Goal: Task Accomplishment & Management: Use online tool/utility

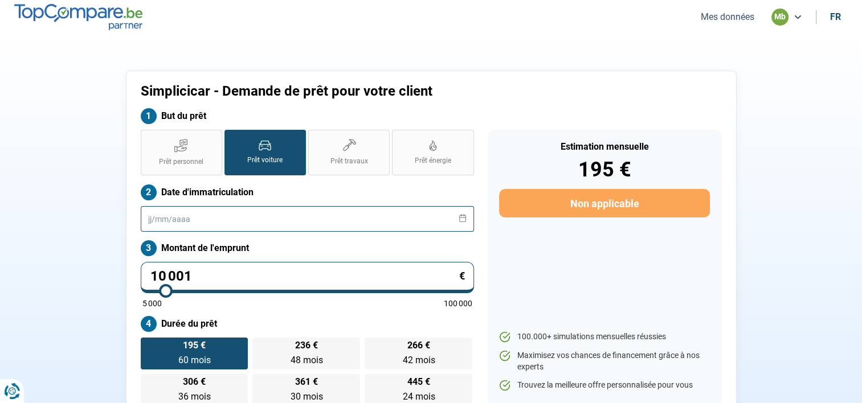
click at [205, 216] on input "text" at bounding box center [307, 219] width 333 height 26
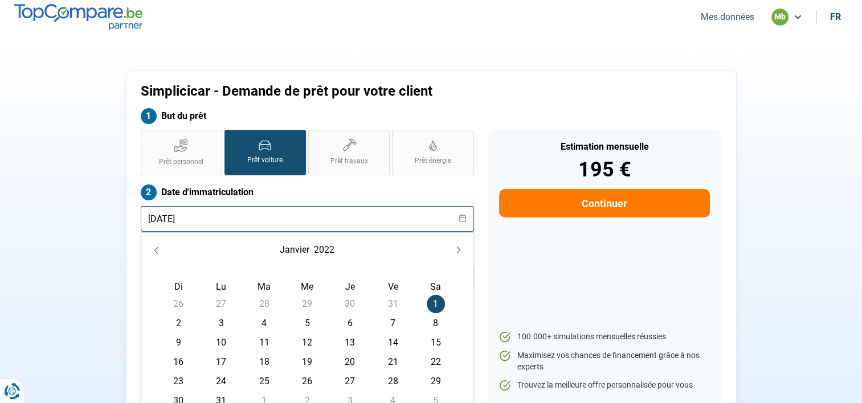
type input "[DATE]"
click at [97, 207] on div "Simplicicar - Demande de prêt pour votre client But du prêt Prêt personnel Prêt…" at bounding box center [431, 245] width 752 height 348
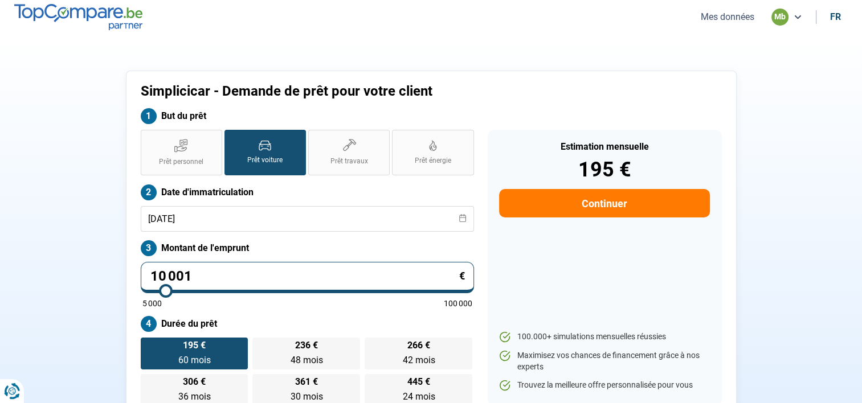
drag, startPoint x: 238, startPoint y: 283, endPoint x: 142, endPoint y: 283, distance: 95.7
click at [144, 283] on input "10 001" at bounding box center [307, 277] width 333 height 31
type input "2"
type input "5000"
type input "27"
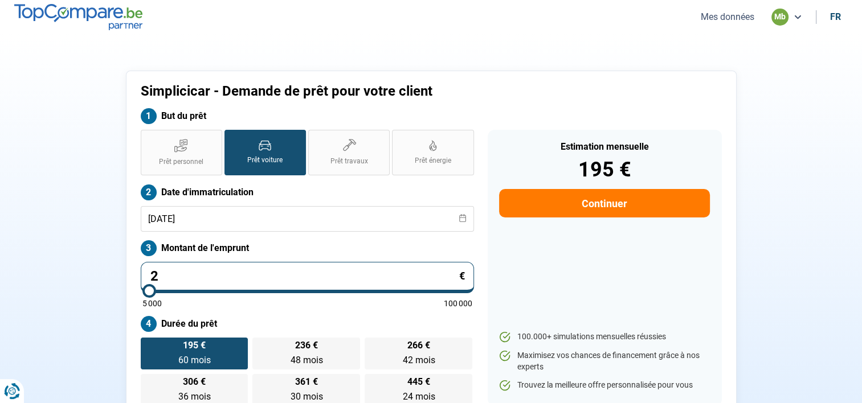
type input "5000"
type input "270"
type input "5000"
type input "2 700"
type input "5000"
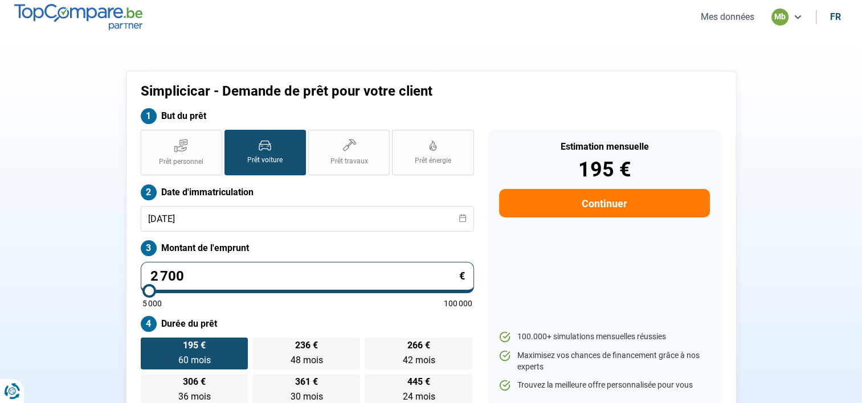
type input "27 000"
type input "27000"
type input "27 000"
click at [121, 265] on div "Simplicicar - Demande de prêt pour votre client But du prêt Prêt personnel Prêt…" at bounding box center [431, 245] width 752 height 348
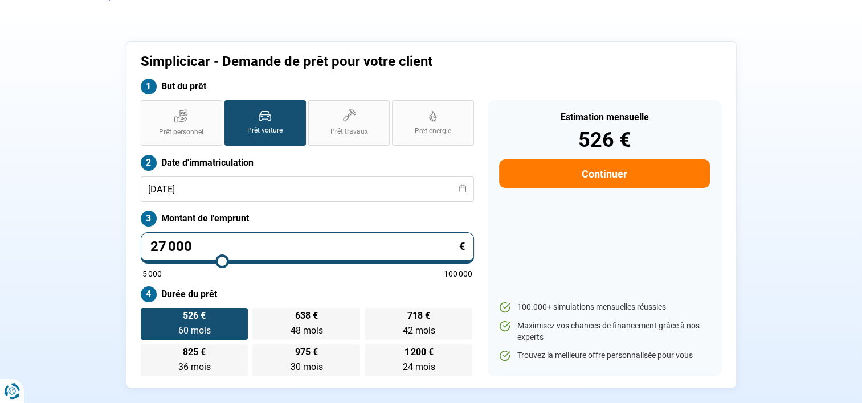
scroll to position [57, 0]
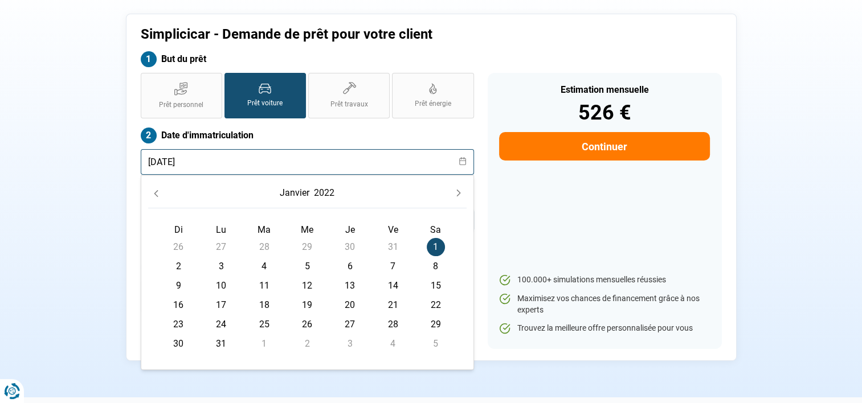
click at [242, 161] on input "[DATE]" at bounding box center [307, 162] width 333 height 26
type input "[DATE]"
radio input "false"
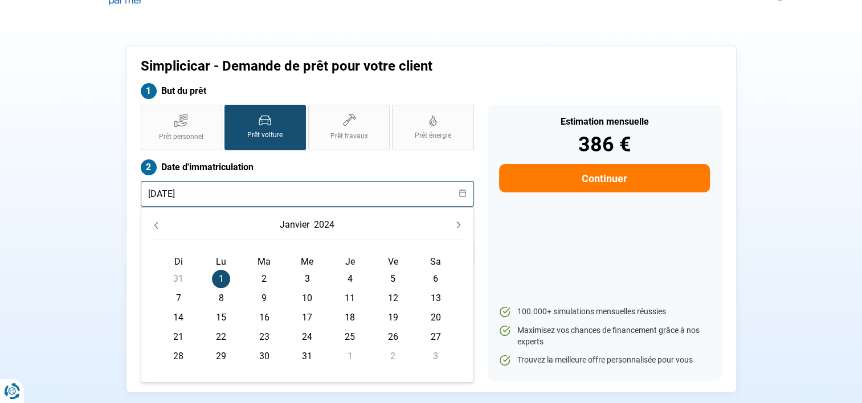
scroll to position [0, 0]
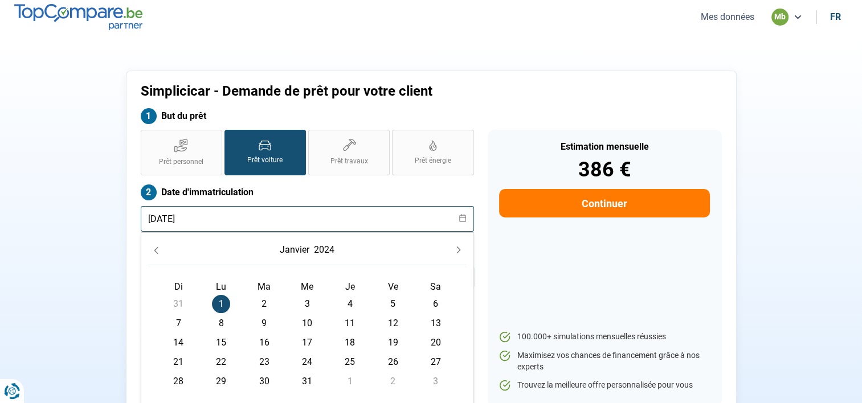
type input "[DATE]"
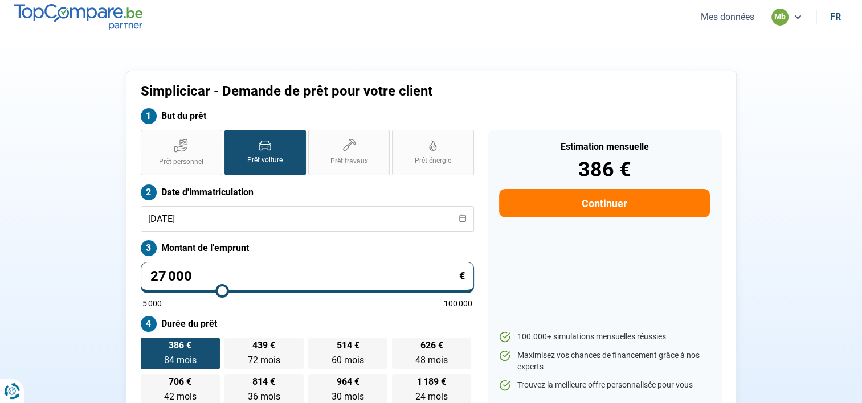
click at [81, 183] on div "Simplicicar - Demande de prêt pour votre client But du prêt Prêt personnel Prêt…" at bounding box center [431, 245] width 752 height 348
click at [188, 166] on span "Prêt personnel" at bounding box center [181, 162] width 44 height 10
click at [148, 137] on input "Prêt personnel" at bounding box center [144, 133] width 7 height 7
radio input "true"
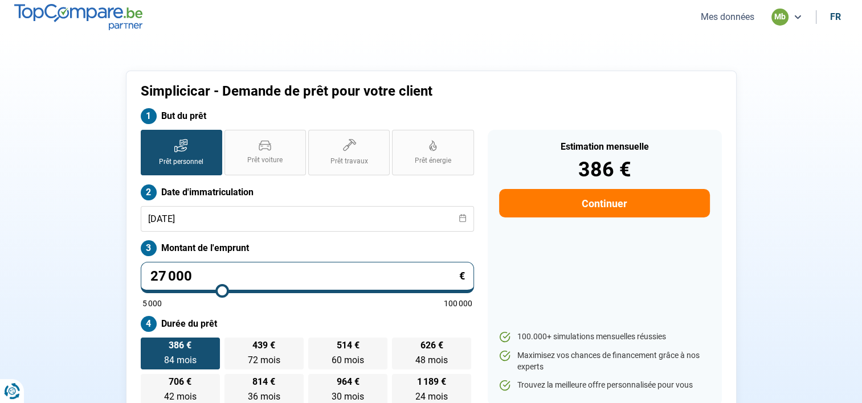
radio input "false"
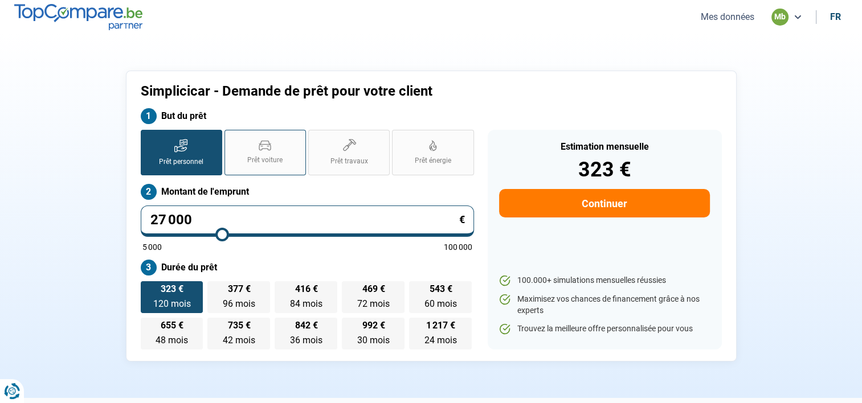
click at [267, 146] on icon at bounding box center [264, 145] width 11 height 9
click at [232, 137] on input "Prêt voiture" at bounding box center [228, 133] width 7 height 7
radio input "true"
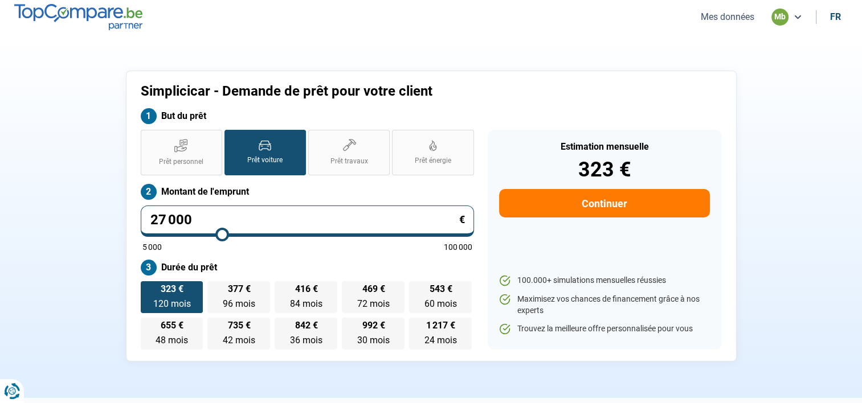
radio input "true"
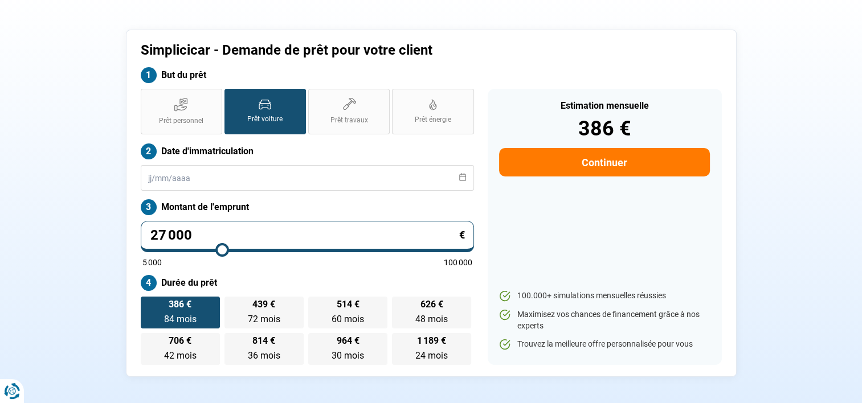
scroll to position [114, 0]
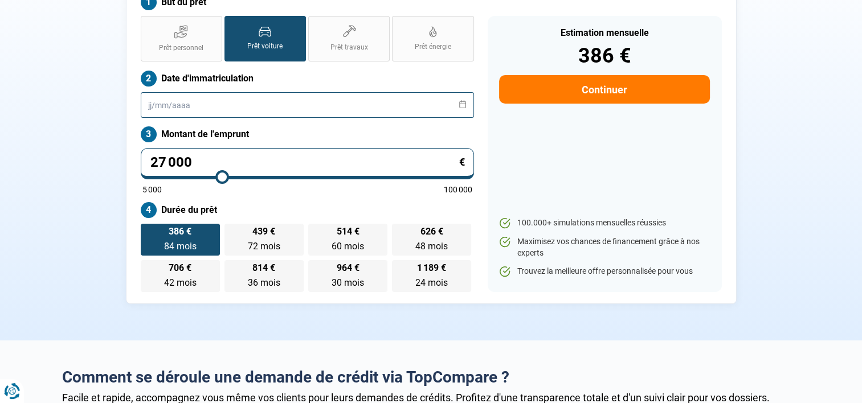
click at [229, 102] on input "text" at bounding box center [307, 105] width 333 height 26
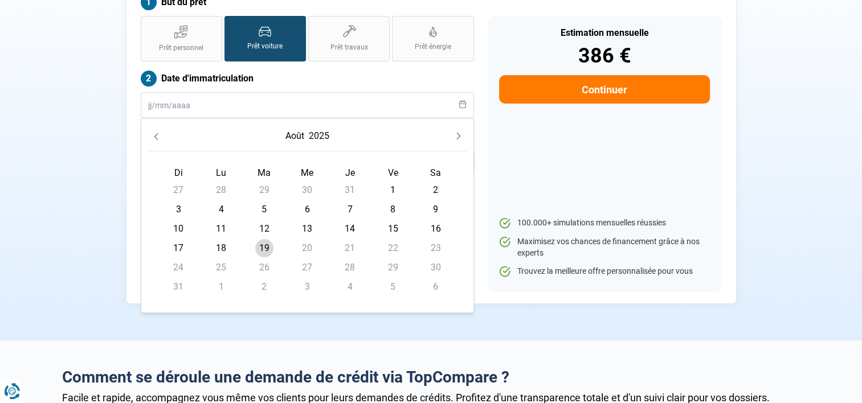
click at [51, 221] on section "Simplicicar - Demande de prêt pour votre client But du prêt Prêt personnel Prêt…" at bounding box center [431, 130] width 862 height 421
click at [160, 103] on input "text" at bounding box center [307, 105] width 333 height 26
type input "01/01/202"
radio input "true"
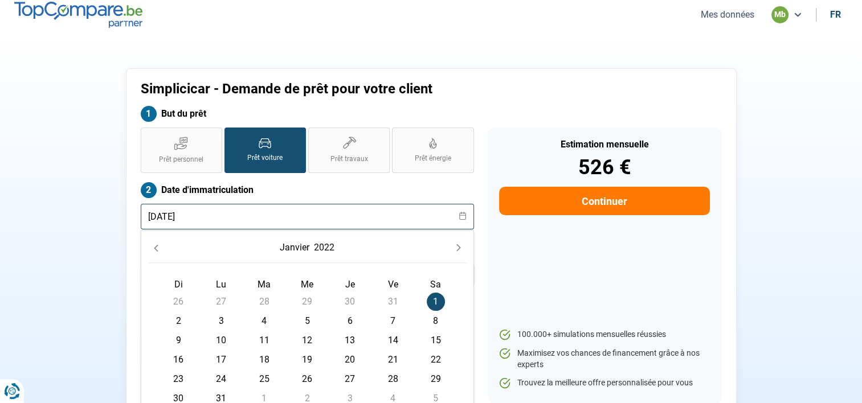
scroll to position [0, 0]
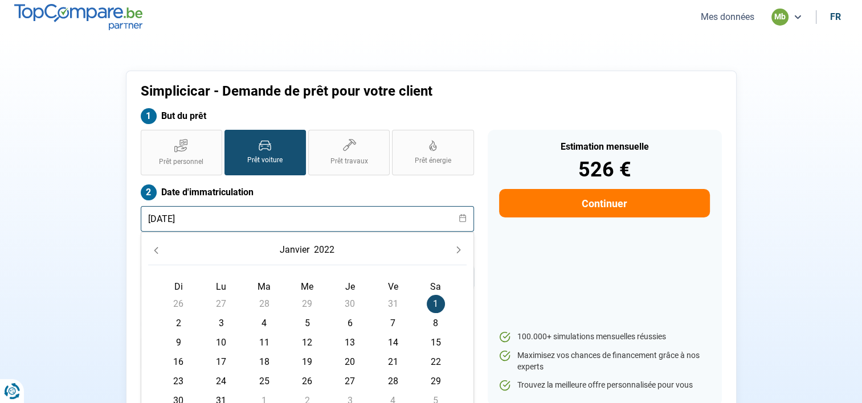
type input "[DATE]"
click at [353, 45] on section "Simplicicar - Demande de prêt pour votre client But du prêt Prêt personnel Prêt…" at bounding box center [431, 244] width 862 height 421
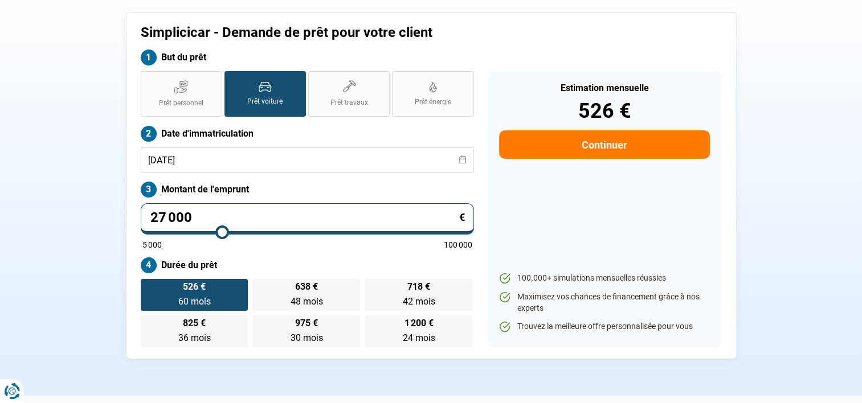
scroll to position [57, 0]
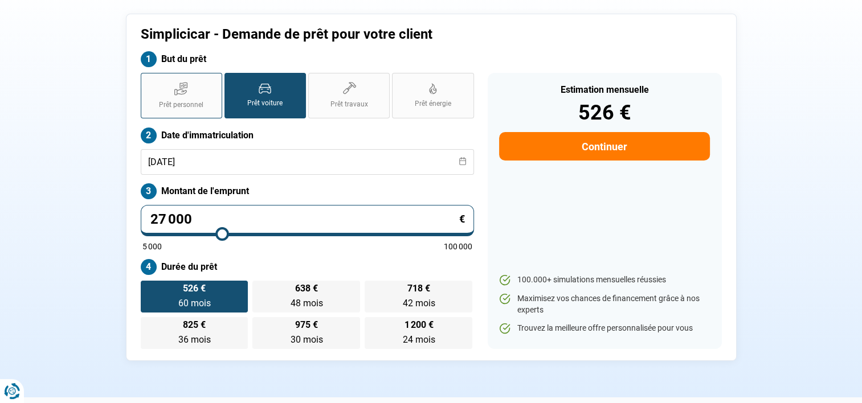
click at [189, 86] on label "Prêt personnel" at bounding box center [181, 96] width 81 height 46
click at [148, 80] on input "Prêt personnel" at bounding box center [144, 76] width 7 height 7
radio input "true"
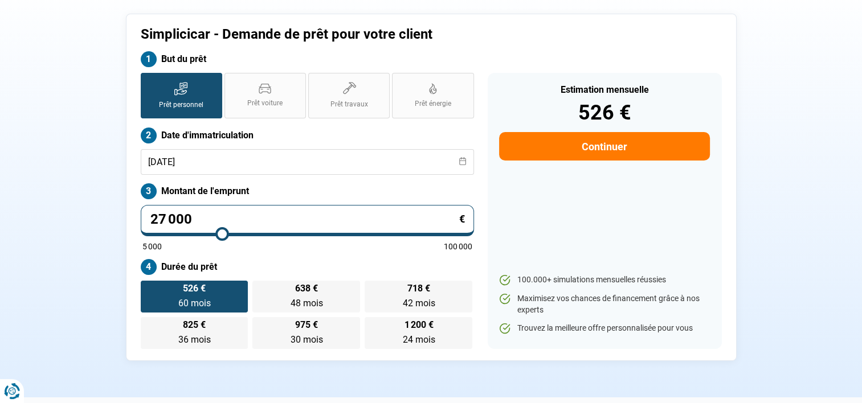
radio input "false"
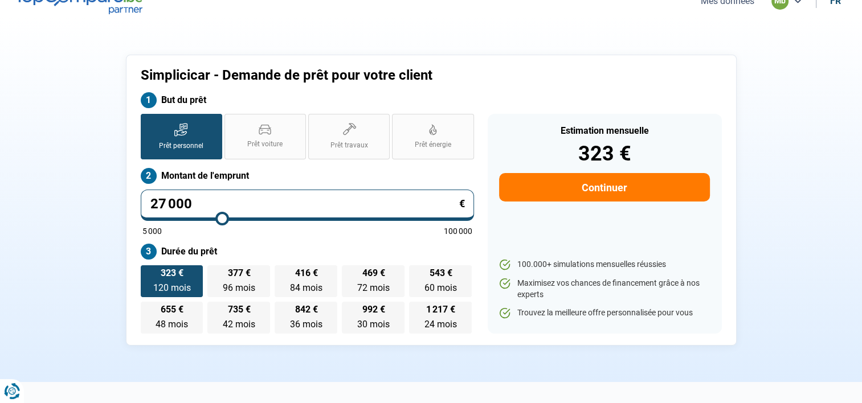
scroll to position [0, 0]
